Goal: Information Seeking & Learning: Learn about a topic

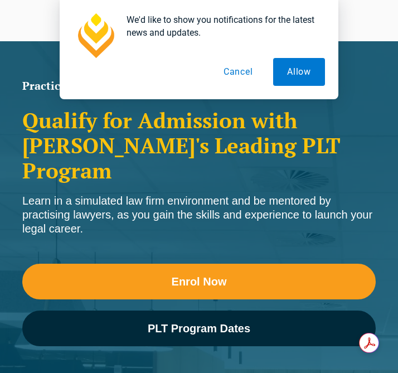
click at [191, 323] on span "PLT Program Dates" at bounding box center [199, 328] width 103 height 11
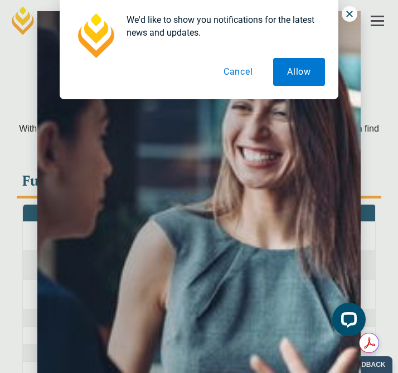
click at [236, 72] on button "Cancel" at bounding box center [238, 72] width 57 height 28
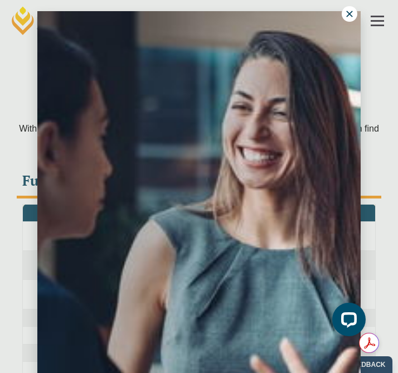
click at [348, 13] on icon at bounding box center [350, 14] width 10 height 10
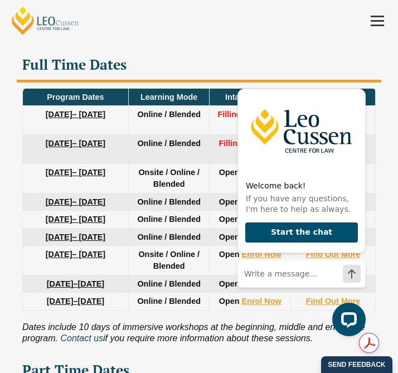
scroll to position [6, 0]
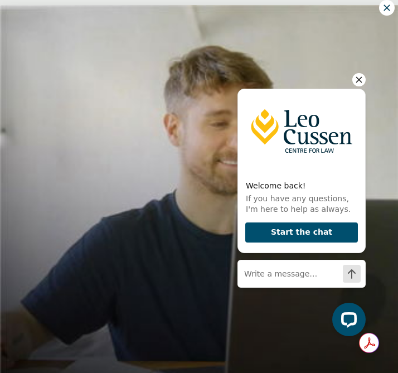
click at [361, 80] on icon "Hide greeting" at bounding box center [359, 79] width 13 height 13
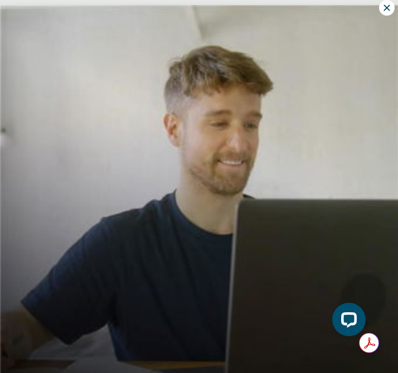
click at [388, 2] on button at bounding box center [388, 8] width 16 height 16
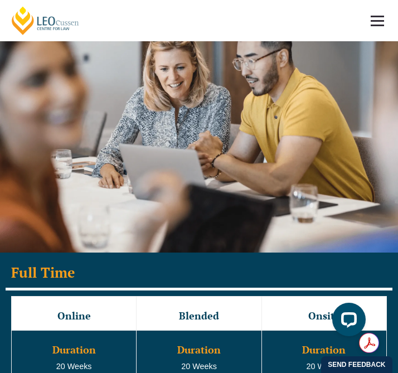
scroll to position [1266, 0]
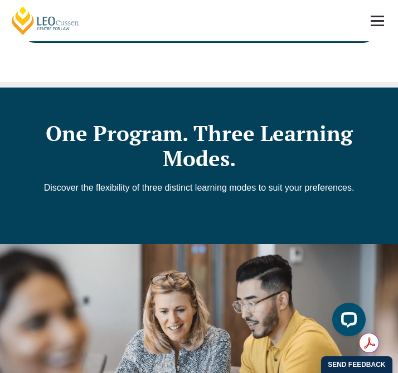
click at [383, 16] on span at bounding box center [377, 17] width 13 height 2
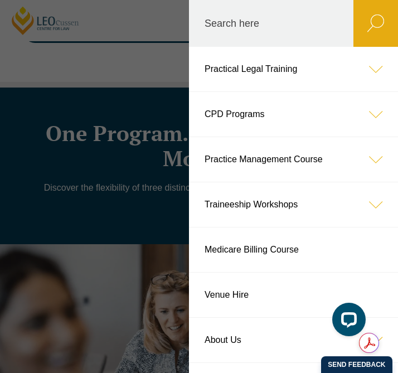
click at [375, 64] on icon at bounding box center [376, 69] width 45 height 45
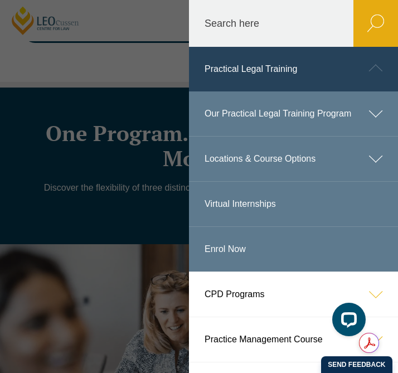
click at [368, 112] on icon at bounding box center [376, 114] width 45 height 45
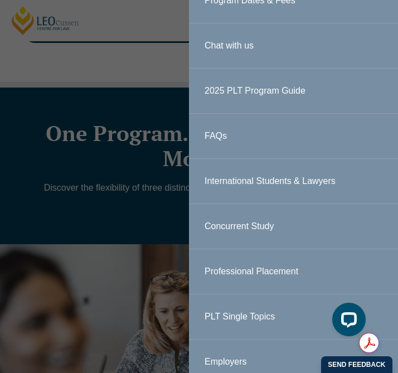
scroll to position [150, 0]
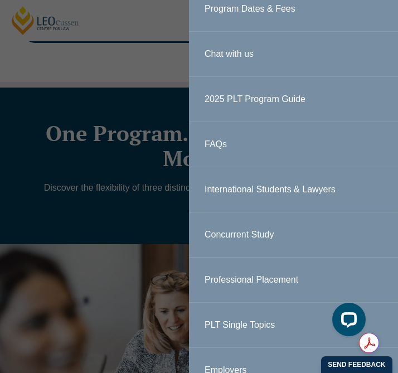
click at [254, 230] on link "Concurrent Study" at bounding box center [293, 235] width 209 height 45
